Goal: Task Accomplishment & Management: Manage account settings

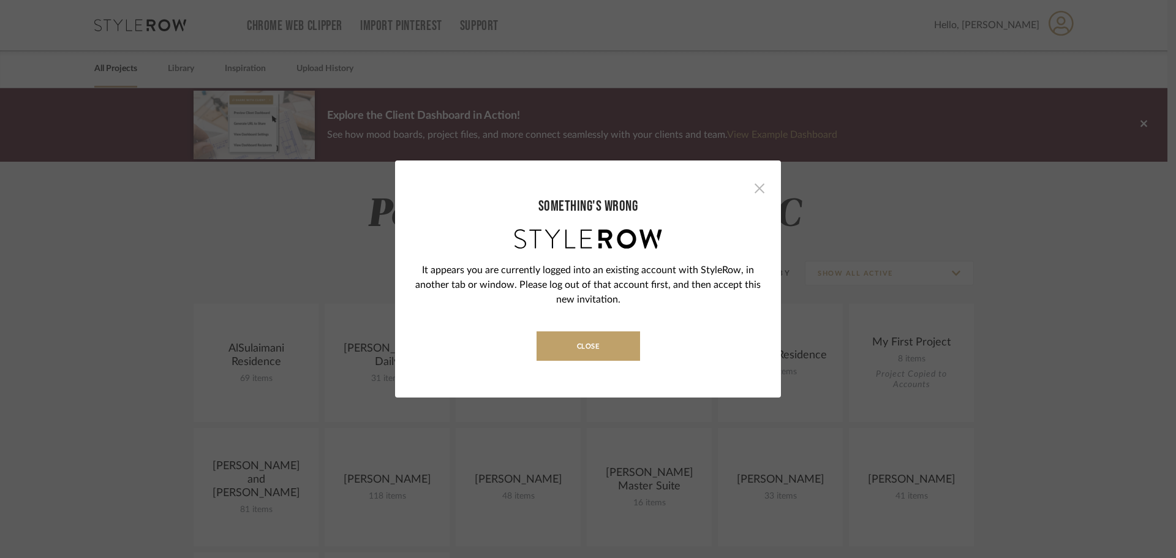
click at [753, 189] on span "button" at bounding box center [759, 188] width 24 height 24
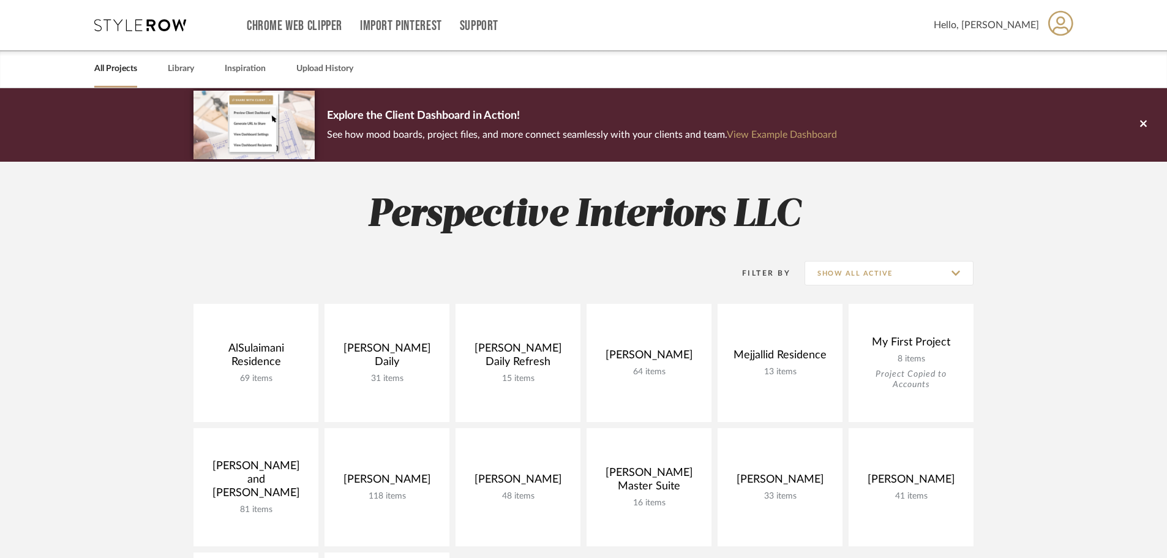
click at [1057, 28] on icon at bounding box center [1060, 22] width 25 height 25
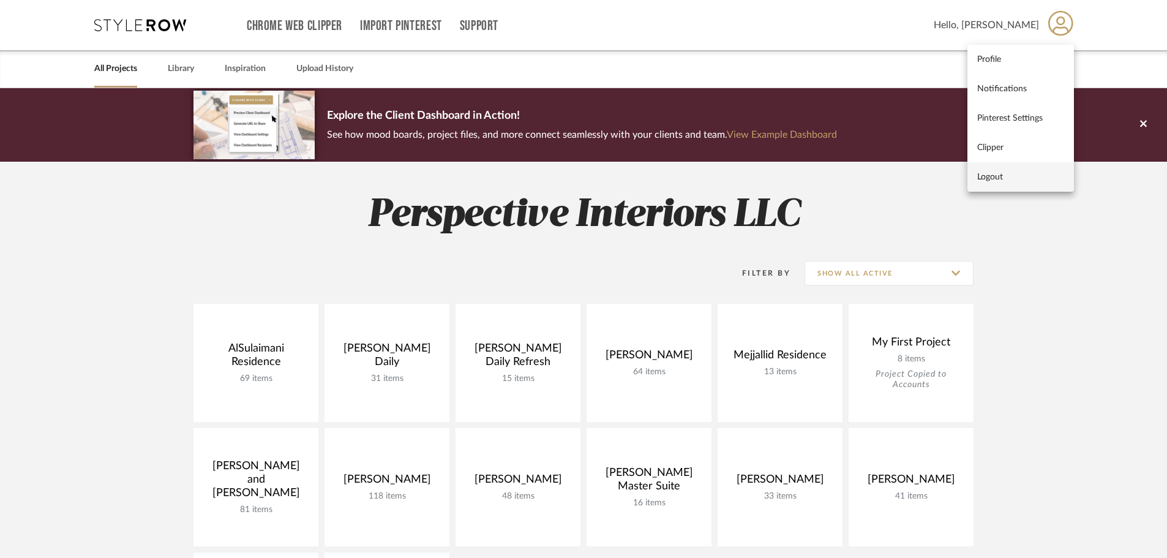
click at [1039, 185] on button "Logout" at bounding box center [1021, 176] width 107 height 29
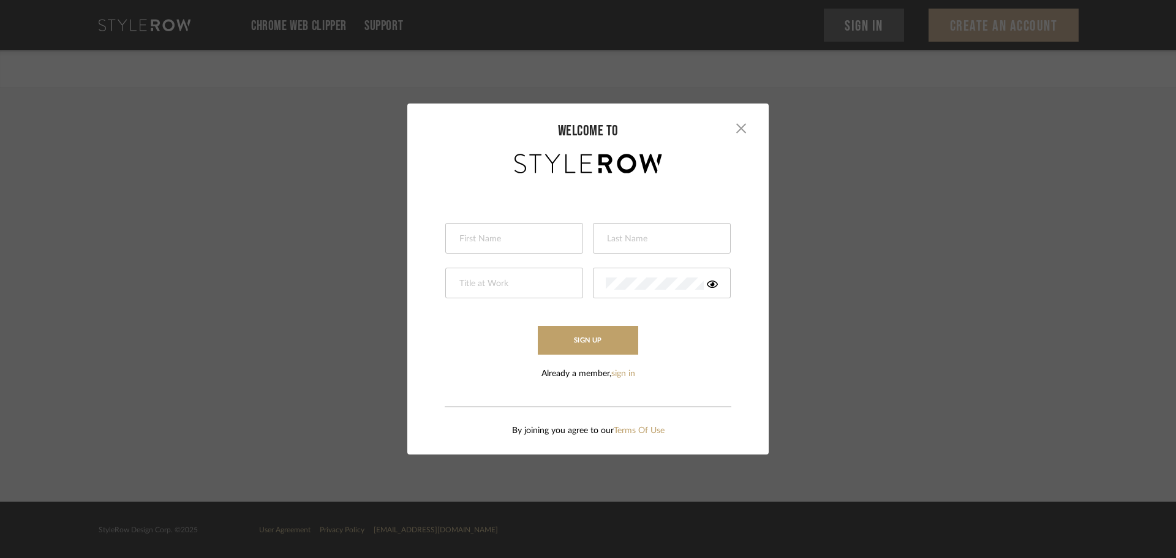
type input "Architect - Revit"
click at [712, 283] on icon at bounding box center [712, 283] width 11 height 7
click at [502, 230] on div at bounding box center [514, 238] width 138 height 31
click at [611, 344] on button "Sign Up" at bounding box center [588, 340] width 100 height 29
drag, startPoint x: 514, startPoint y: 243, endPoint x: 475, endPoint y: 244, distance: 39.2
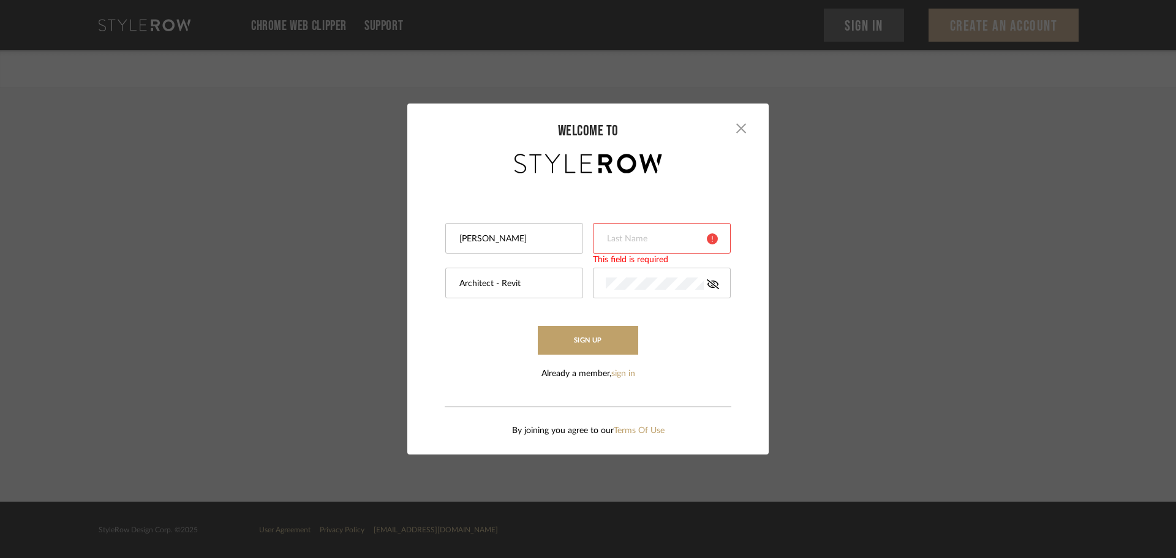
click at [475, 244] on input "FAIZ IQBAL" at bounding box center [512, 239] width 109 height 12
type input "FAIZ"
click at [644, 240] on input "text" at bounding box center [652, 239] width 92 height 12
paste input "IQBAL"
type input "IQBAL"
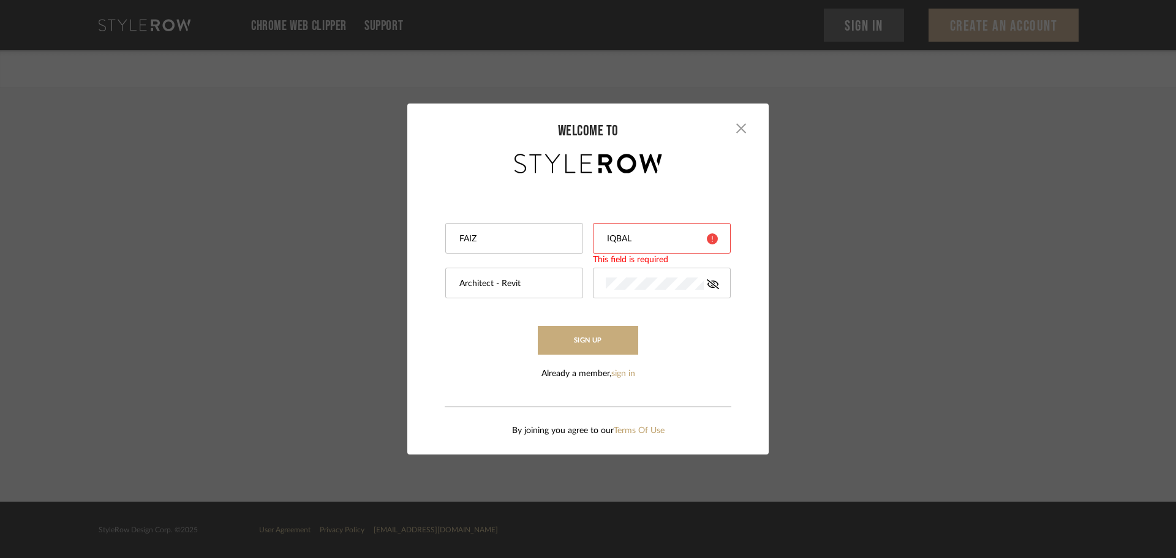
click at [576, 339] on button "Sign Up" at bounding box center [588, 340] width 100 height 29
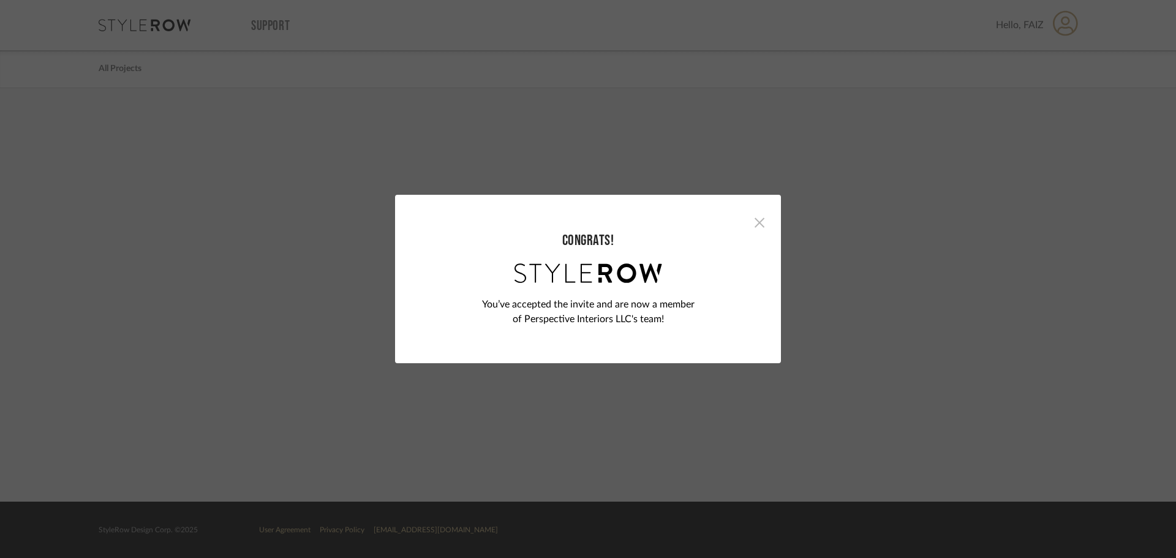
click at [754, 220] on span "button" at bounding box center [759, 222] width 24 height 24
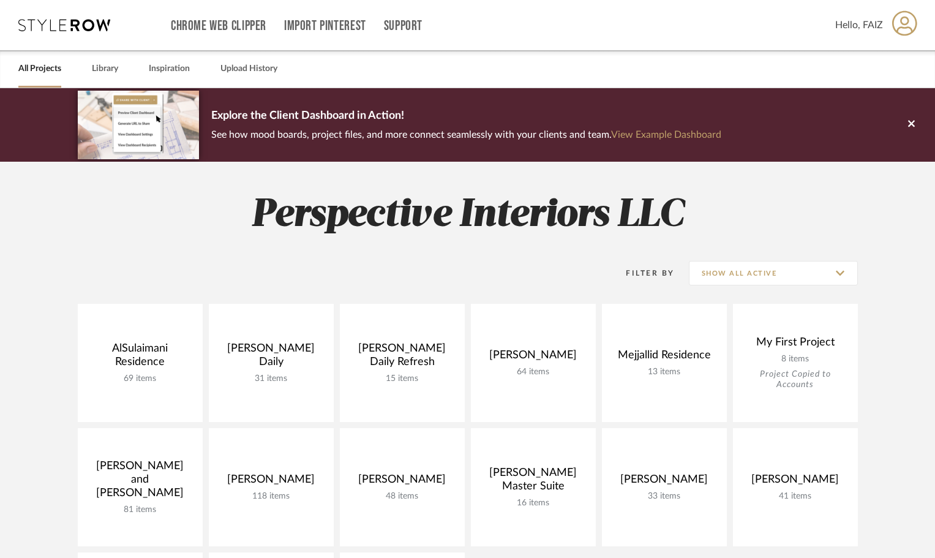
click at [901, 29] on icon at bounding box center [904, 23] width 25 height 26
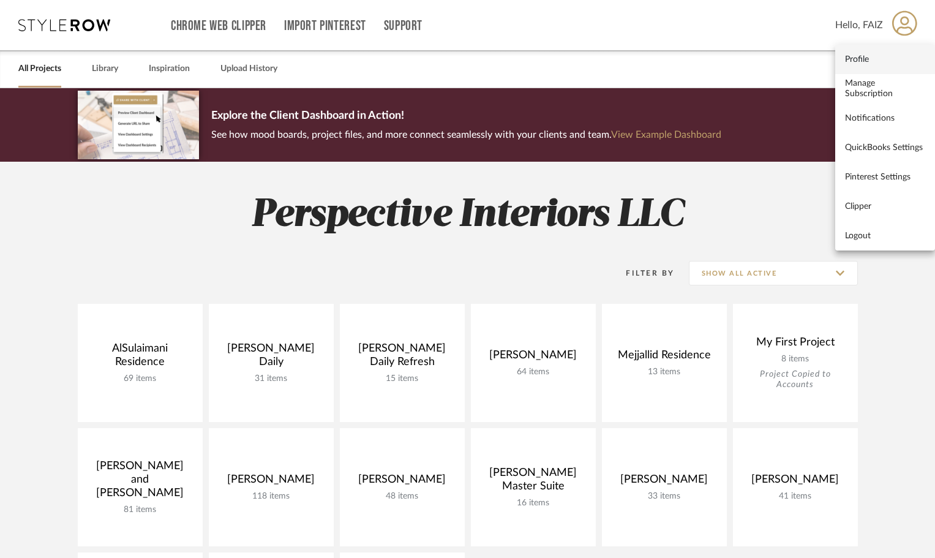
click at [892, 59] on span "Profile" at bounding box center [885, 59] width 80 height 10
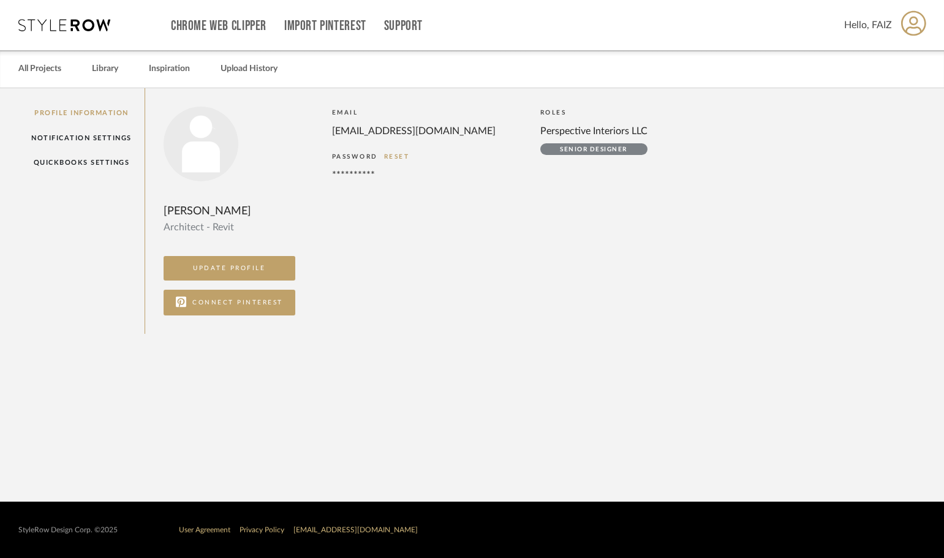
drag, startPoint x: 330, startPoint y: 130, endPoint x: 494, endPoint y: 134, distance: 163.6
click at [494, 134] on div "[EMAIL_ADDRESS][DOMAIN_NAME]" at bounding box center [424, 131] width 184 height 15
copy div "[EMAIL_ADDRESS][DOMAIN_NAME]"
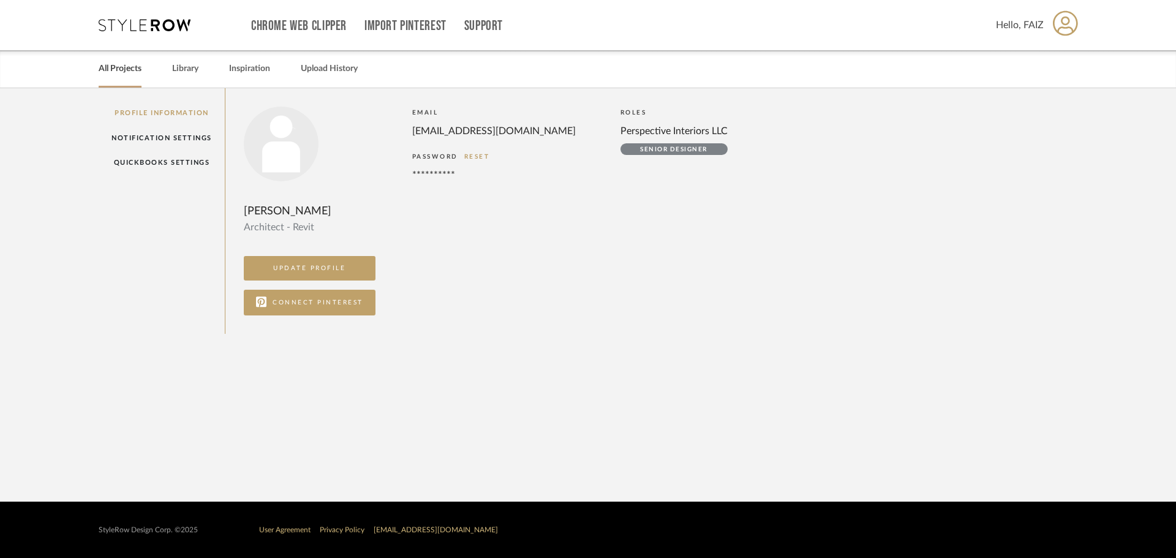
click at [108, 72] on link "All Projects" at bounding box center [120, 69] width 43 height 17
